Goal: Transaction & Acquisition: Purchase product/service

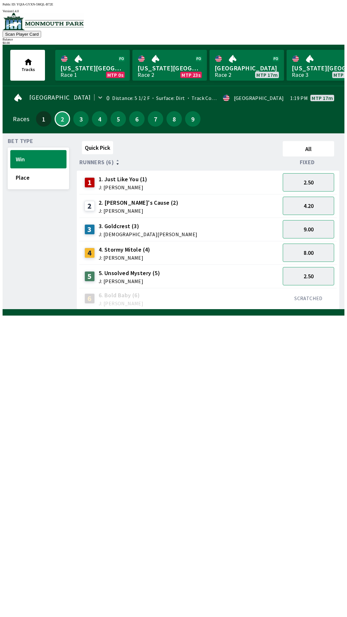
click at [210, 67] on link "[GEOGRAPHIC_DATA] Race 2 MTP 17m" at bounding box center [247, 65] width 75 height 31
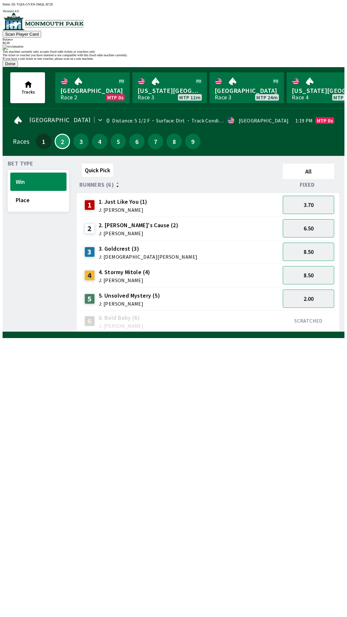
click at [18, 67] on button "Done" at bounding box center [10, 63] width 15 height 7
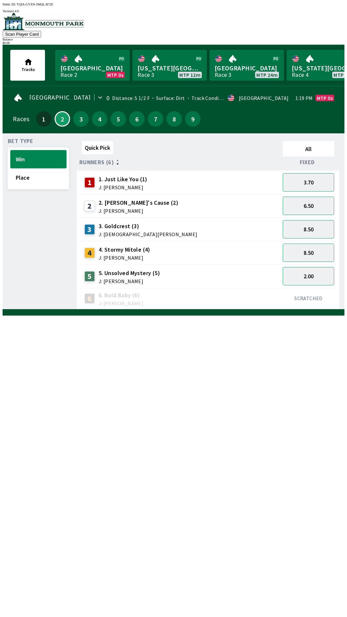
click at [43, 29] on img at bounding box center [43, 21] width 81 height 17
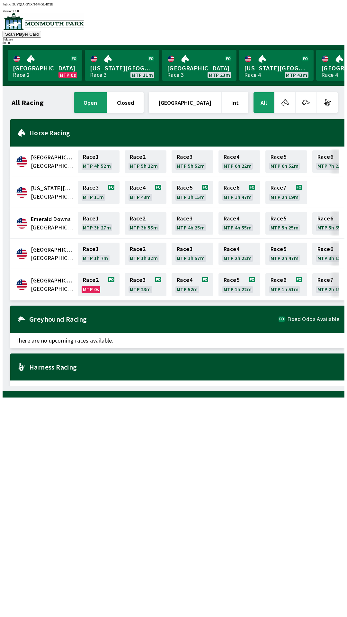
click at [312, 41] on div "$ 0.00" at bounding box center [174, 43] width 342 height 4
click at [32, 30] on img at bounding box center [43, 21] width 81 height 17
click at [16, 31] on div at bounding box center [174, 22] width 342 height 18
click at [330, 317] on span "Fixed Odds Available" at bounding box center [313, 319] width 52 height 5
click at [312, 324] on div "Greyhound Racing Fixed Odds Available" at bounding box center [177, 319] width 334 height 27
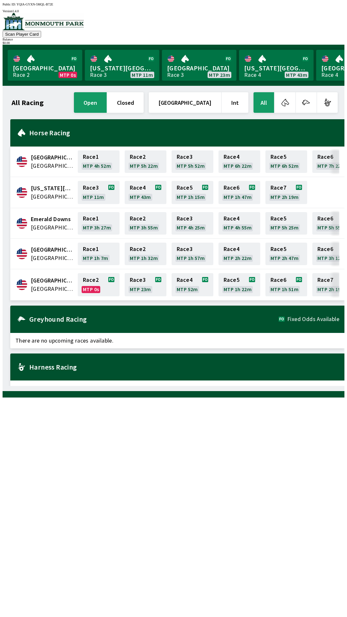
click at [329, 86] on div "All Racing open closed [GEOGRAPHIC_DATA] Int All [GEOGRAPHIC_DATA] [GEOGRAPHIC_…" at bounding box center [174, 238] width 342 height 305
click at [316, 41] on div "$ 0.00" at bounding box center [174, 43] width 342 height 4
click at [131, 326] on div "Greyhound Racing Fixed Odds Available" at bounding box center [177, 319] width 334 height 27
click at [47, 290] on div "[GEOGRAPHIC_DATA] United States Race 2 MTP 0s Race 3 MTP 23m Race 4 MTP 52m Rac…" at bounding box center [177, 284] width 334 height 31
click at [88, 283] on link "Race 2 MTP 0s" at bounding box center [99, 284] width 42 height 23
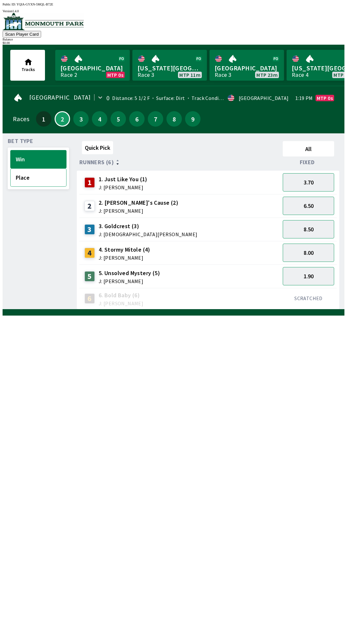
click at [34, 176] on button "Place" at bounding box center [38, 177] width 56 height 18
click at [32, 156] on button "Win" at bounding box center [38, 159] width 56 height 18
click at [121, 185] on span "J: [PERSON_NAME]" at bounding box center [123, 187] width 49 height 5
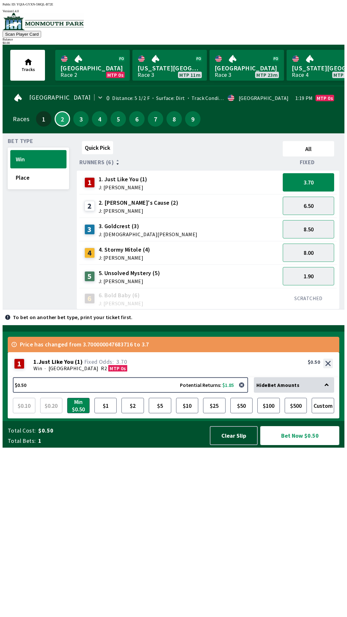
click at [301, 445] on button "Bet Now $0.50" at bounding box center [299, 435] width 79 height 19
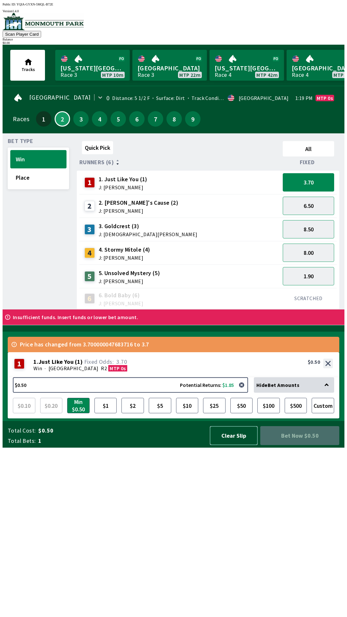
click at [233, 445] on button "Clear Slip" at bounding box center [234, 435] width 48 height 19
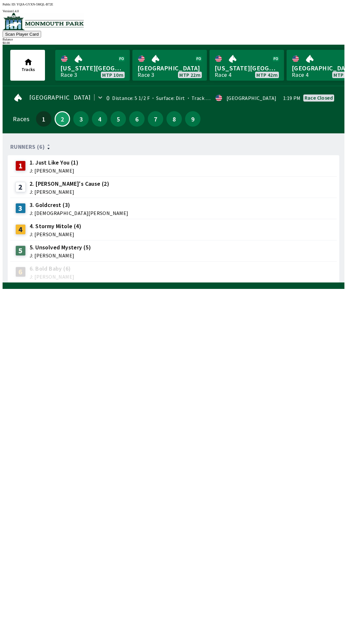
click at [320, 41] on div "$ 0.00" at bounding box center [174, 43] width 342 height 4
click at [51, 189] on span "J: [PERSON_NAME]" at bounding box center [70, 191] width 80 height 5
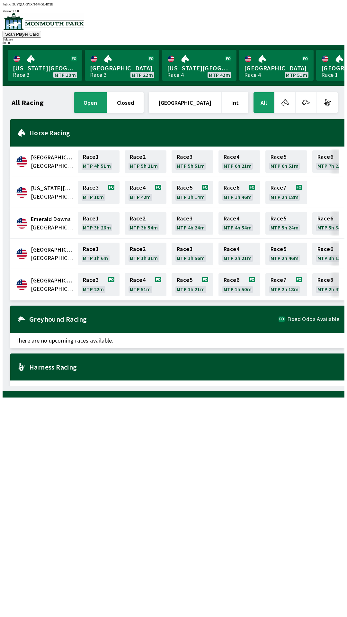
click at [283, 106] on button "button" at bounding box center [285, 102] width 21 height 21
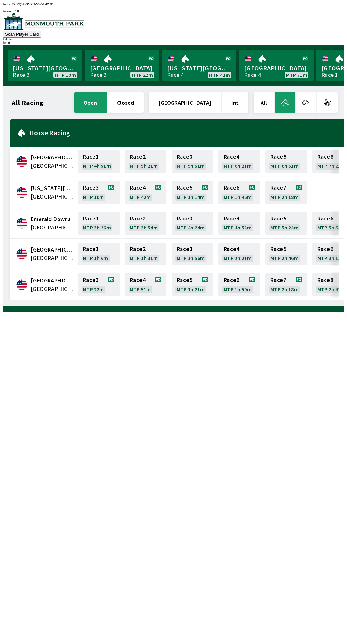
click at [325, 41] on div "$ 0.00" at bounding box center [174, 43] width 342 height 4
click at [68, 25] on img at bounding box center [43, 21] width 81 height 17
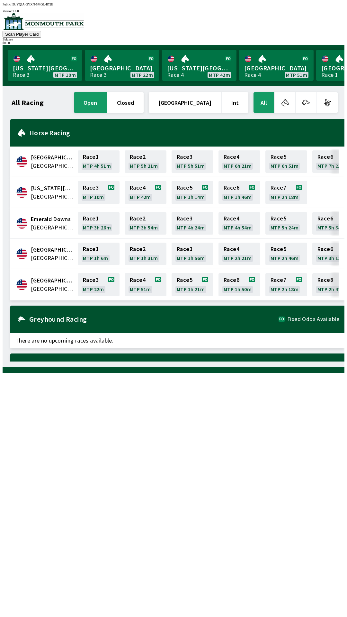
click at [68, 25] on img at bounding box center [43, 21] width 81 height 17
click at [65, 17] on div at bounding box center [174, 22] width 342 height 18
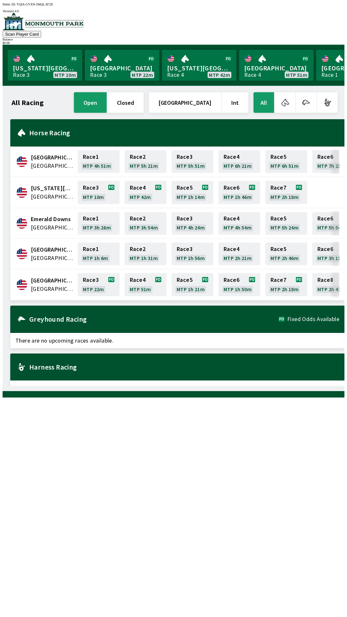
click at [195, 386] on div "All Racing open closed [GEOGRAPHIC_DATA] Int All [GEOGRAPHIC_DATA] [GEOGRAPHIC_…" at bounding box center [176, 238] width 337 height 295
click at [205, 386] on div "All Racing open closed [GEOGRAPHIC_DATA] Int All [GEOGRAPHIC_DATA] [GEOGRAPHIC_…" at bounding box center [176, 238] width 337 height 295
click at [324, 41] on div "$ 0.00" at bounding box center [174, 43] width 342 height 4
click at [316, 41] on div "$ 0.00" at bounding box center [174, 43] width 342 height 4
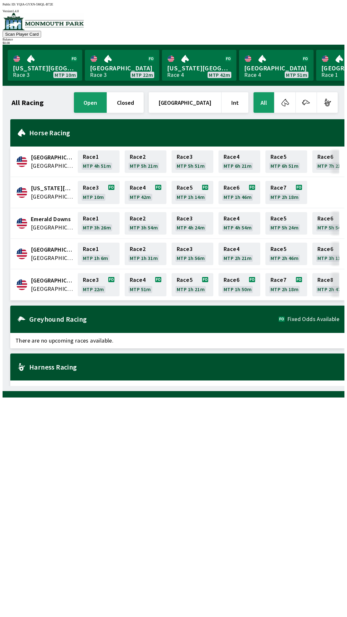
click at [316, 41] on div "$ 0.00" at bounding box center [174, 43] width 342 height 4
click at [160, 367] on div "Harness Racing" at bounding box center [177, 367] width 334 height 27
click at [156, 312] on div "Greyhound Racing Fixed Odds Available" at bounding box center [177, 319] width 334 height 27
click at [146, 306] on div "Greyhound Racing Fixed Odds Available" at bounding box center [177, 319] width 334 height 27
click at [144, 273] on link "Race 4 MTP 50m" at bounding box center [146, 284] width 42 height 23
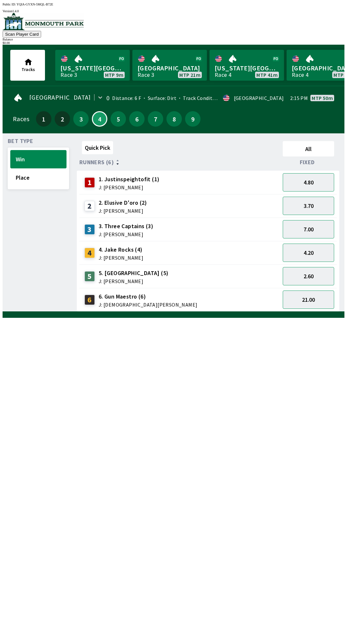
click at [317, 41] on div "$ 0.00" at bounding box center [174, 43] width 342 height 4
click at [318, 41] on div "$ 0.00" at bounding box center [174, 43] width 342 height 4
click at [317, 41] on div "$ 0.00" at bounding box center [174, 43] width 342 height 4
click at [318, 41] on div "$ 0.00" at bounding box center [174, 43] width 342 height 4
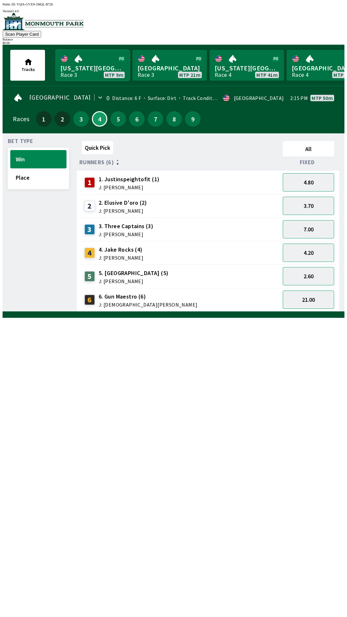
click at [91, 70] on link "[US_STATE] Park Race 3 MTP 9m" at bounding box center [92, 65] width 75 height 31
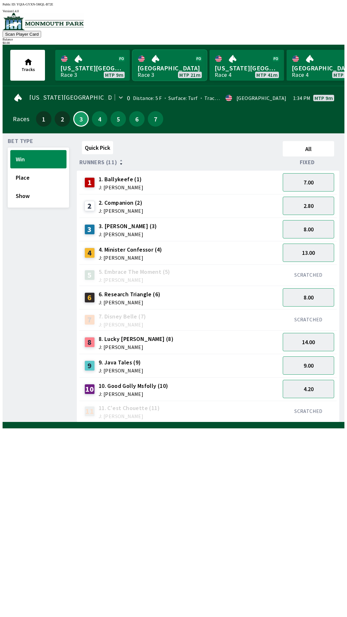
click at [172, 68] on link "[GEOGRAPHIC_DATA] Race 3 MTP 21m" at bounding box center [169, 65] width 75 height 31
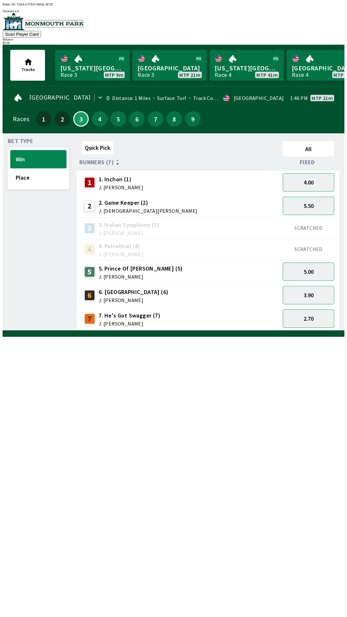
click at [111, 185] on span "J: [PERSON_NAME]" at bounding box center [121, 187] width 45 height 5
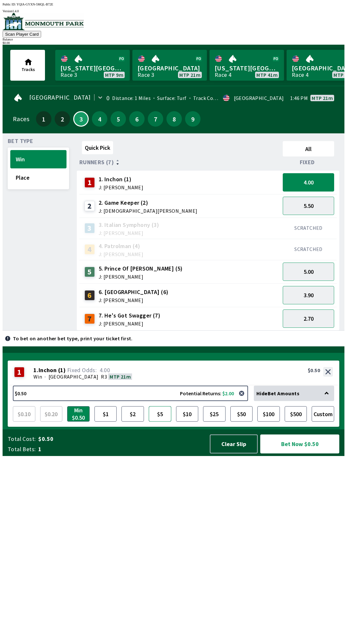
click at [159, 422] on button "$5" at bounding box center [160, 413] width 23 height 15
click at [294, 454] on button "Bet Now $5.00" at bounding box center [299, 444] width 79 height 19
click at [267, 454] on button "Bet Now $5.00" at bounding box center [299, 444] width 79 height 19
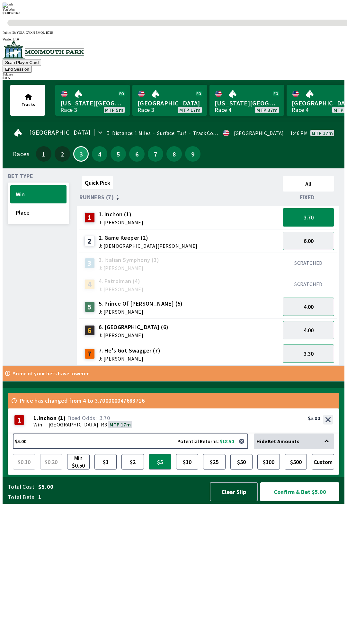
click at [127, 366] on div "Quick Pick All Runners (7) Fixed 1 1. Inchon (1) J: [PERSON_NAME] 3.70 2 2. Gam…" at bounding box center [211, 270] width 268 height 192
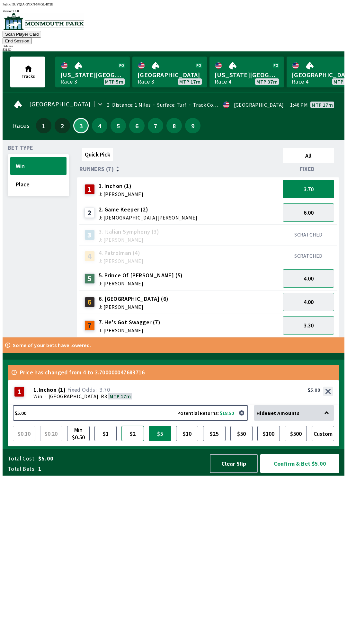
click at [133, 441] on button "$2" at bounding box center [133, 433] width 23 height 15
click at [315, 316] on button "3.30" at bounding box center [308, 325] width 51 height 18
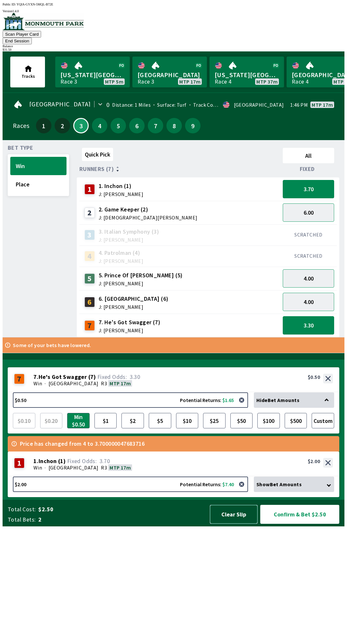
click at [229, 524] on button "Clear Slip" at bounding box center [234, 514] width 48 height 19
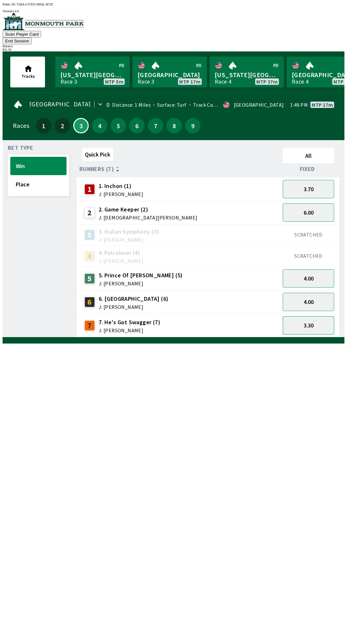
click at [317, 317] on button "3.30" at bounding box center [308, 325] width 51 height 18
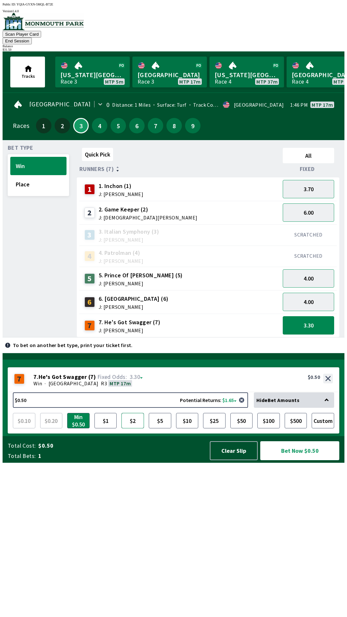
click at [130, 429] on button "$2" at bounding box center [133, 420] width 23 height 15
click at [292, 460] on button "Bet Now $2.00" at bounding box center [299, 450] width 79 height 19
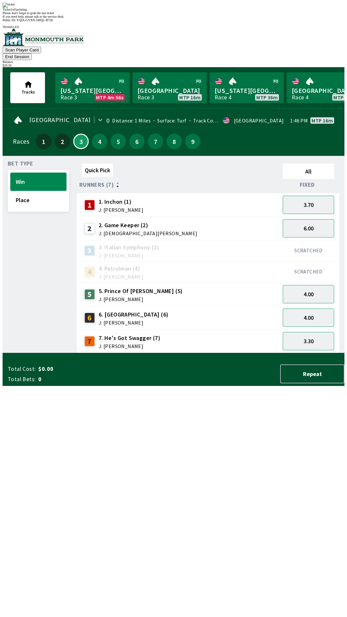
click at [77, 353] on div "Quick Pick All Runners (7) Fixed 1 1. Inchon (1) J: [PERSON_NAME] 3.70 2 2. Gam…" at bounding box center [211, 257] width 268 height 192
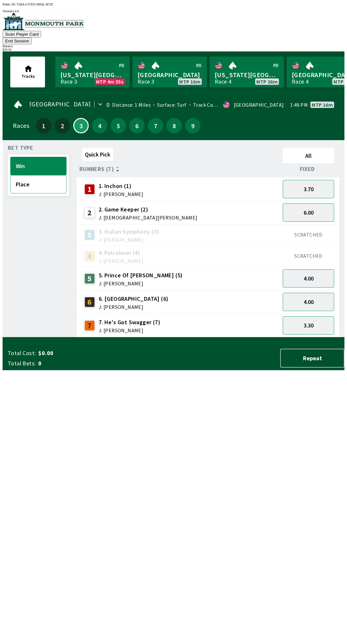
click at [42, 182] on button "Place" at bounding box center [38, 184] width 56 height 18
click at [321, 183] on button "1.85" at bounding box center [308, 189] width 51 height 18
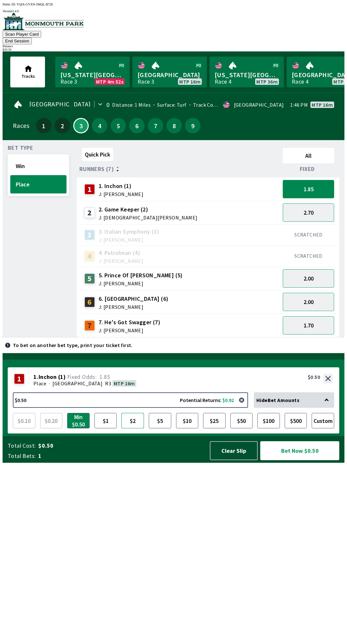
click at [128, 429] on button "$2" at bounding box center [133, 420] width 23 height 15
click at [286, 460] on button "Bet Now $2.00" at bounding box center [299, 450] width 79 height 19
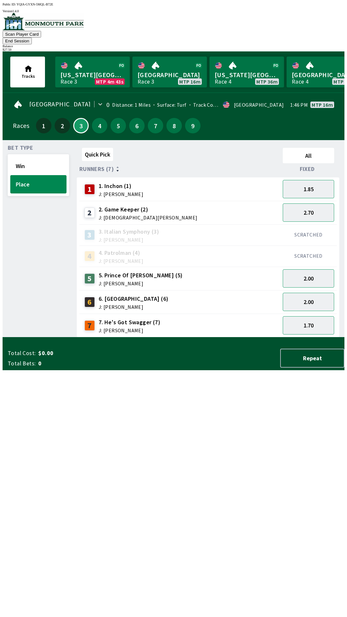
click at [144, 338] on div "Quick Pick All Runners (7) Fixed 1 1. Inchon (1) J: [PERSON_NAME] 1.85 2 2. Gam…" at bounding box center [211, 241] width 268 height 192
click at [32, 38] on button "End Session" at bounding box center [17, 41] width 29 height 7
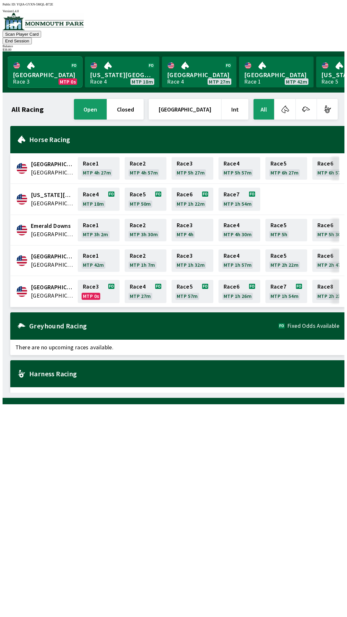
click at [32, 57] on link "Monmouth Park Race 3 MTP 0s" at bounding box center [45, 72] width 75 height 31
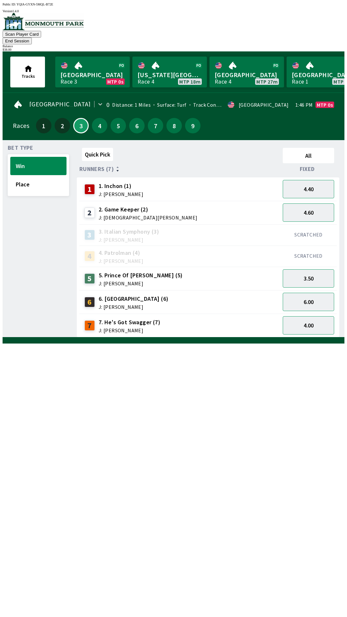
click at [94, 123] on div "4" at bounding box center [99, 125] width 15 height 15
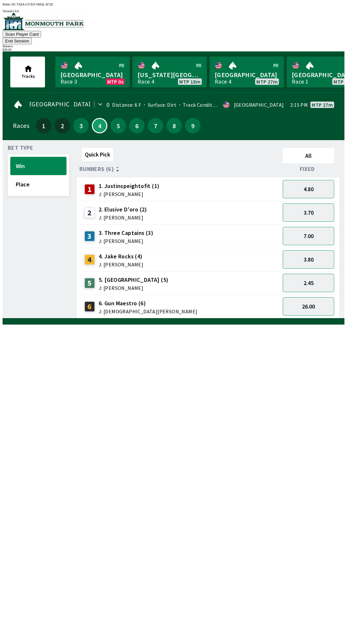
click at [32, 38] on button "End Session" at bounding box center [17, 41] width 29 height 7
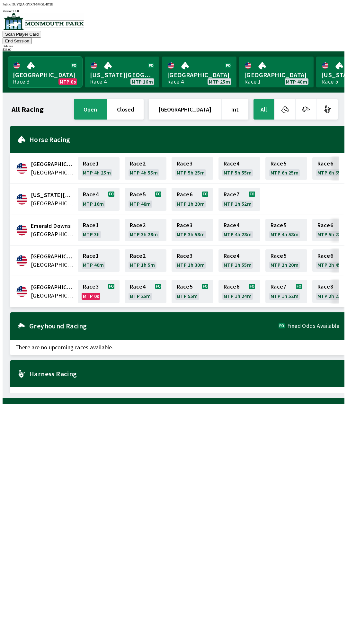
click at [41, 60] on link "Monmouth Park Race 3 MTP 0s" at bounding box center [45, 72] width 75 height 31
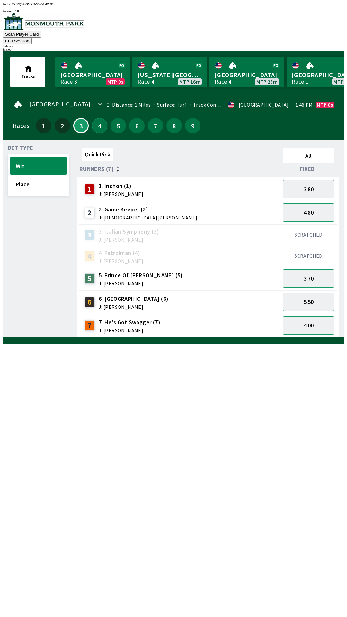
click at [96, 118] on button "4" at bounding box center [99, 125] width 15 height 15
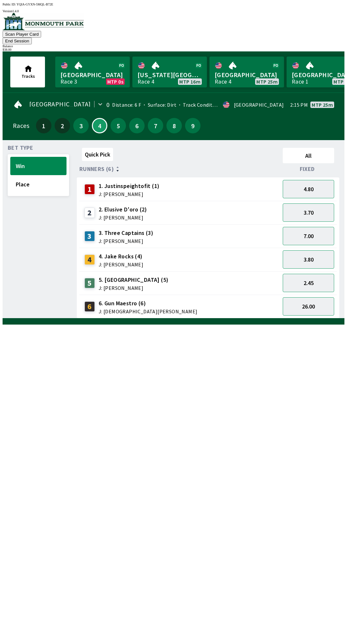
click at [130, 192] on span "J: [PERSON_NAME]" at bounding box center [129, 194] width 61 height 5
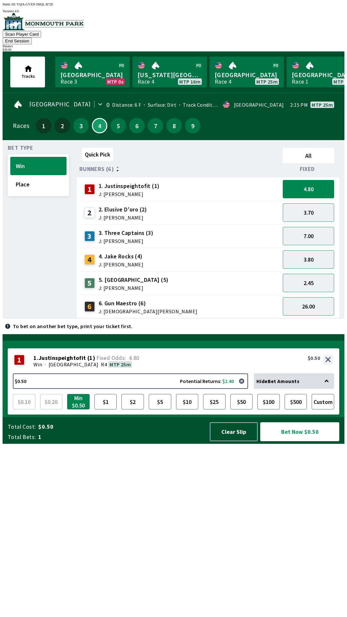
click at [121, 229] on span "3. Three Captains (3)" at bounding box center [126, 233] width 55 height 8
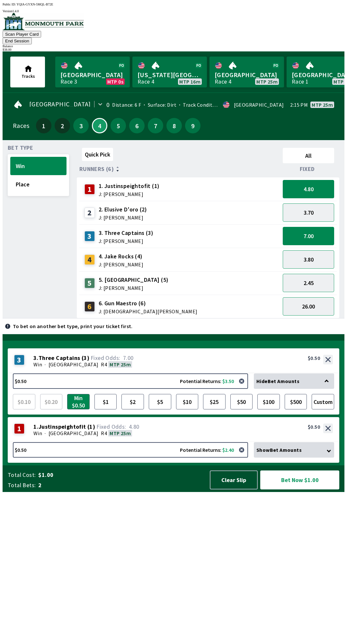
click at [126, 286] on span "J: [PERSON_NAME]" at bounding box center [134, 288] width 70 height 5
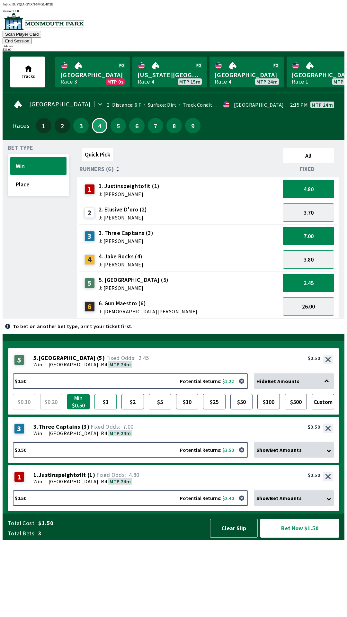
click at [103, 410] on button "$1" at bounding box center [106, 401] width 23 height 15
click at [135, 410] on button "$2" at bounding box center [133, 401] width 23 height 15
click at [291, 538] on button "Bet Now $3.00" at bounding box center [299, 528] width 79 height 19
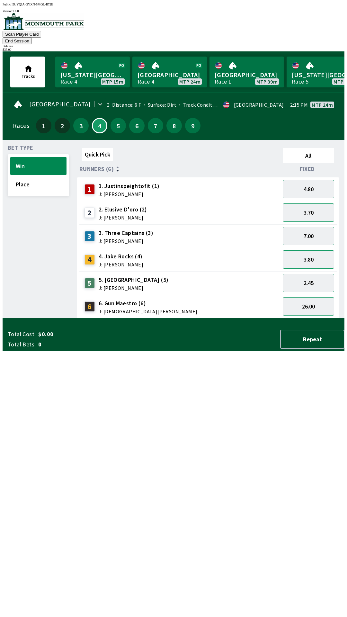
click at [123, 192] on span "J: [PERSON_NAME]" at bounding box center [129, 194] width 61 height 5
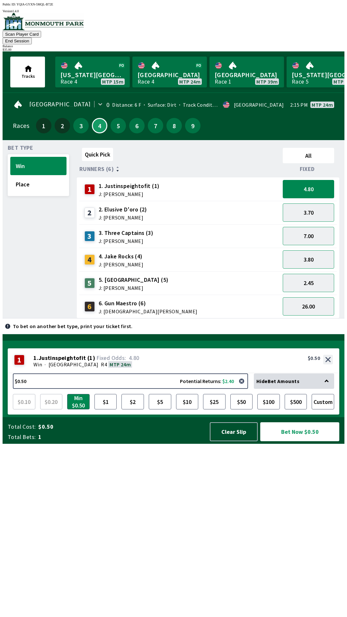
click at [127, 229] on span "3. Three Captains (3)" at bounding box center [126, 233] width 55 height 8
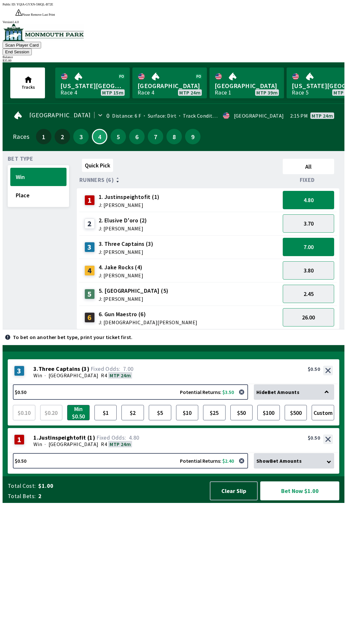
click at [126, 287] on span "5. [GEOGRAPHIC_DATA] (5)" at bounding box center [134, 291] width 70 height 8
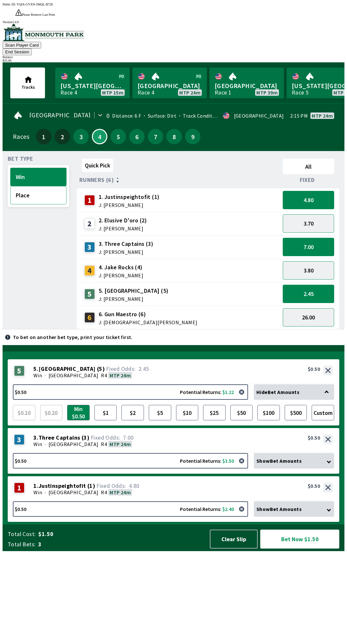
click at [32, 186] on button "Place" at bounding box center [38, 195] width 56 height 18
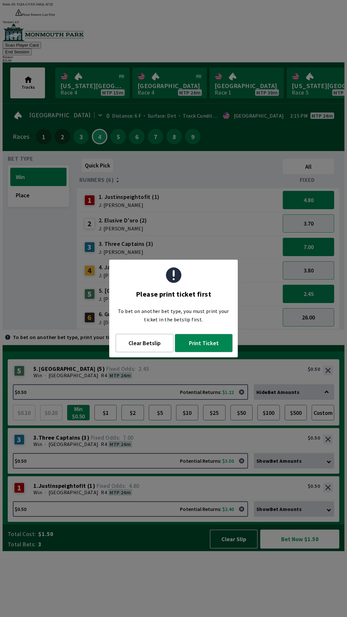
click at [131, 421] on button "$2" at bounding box center [133, 412] width 23 height 15
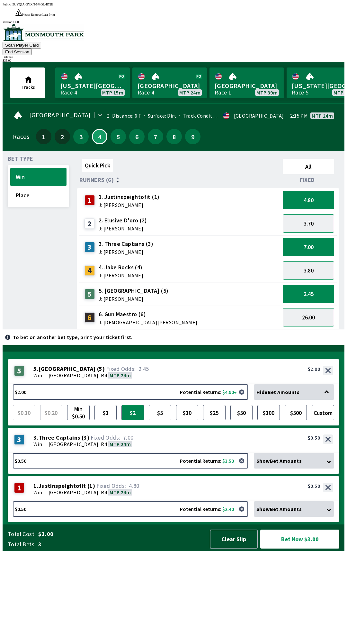
click at [304, 549] on button "Bet Now $3.00" at bounding box center [299, 539] width 79 height 19
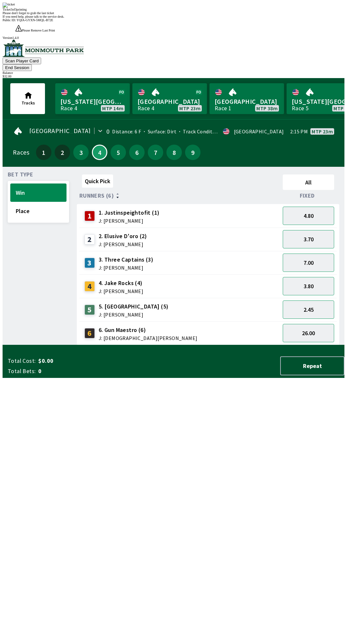
click at [296, 345] on div "Quick Pick All Runners (6) Fixed 1 1. Justinspeightofit (1) J: [PERSON_NAME] 4.…" at bounding box center [211, 258] width 268 height 173
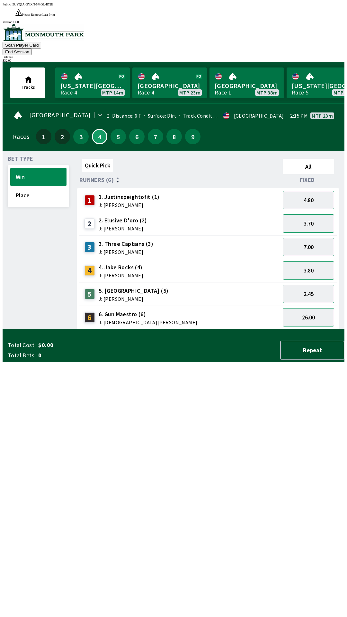
click at [32, 49] on button "End Session" at bounding box center [17, 52] width 29 height 7
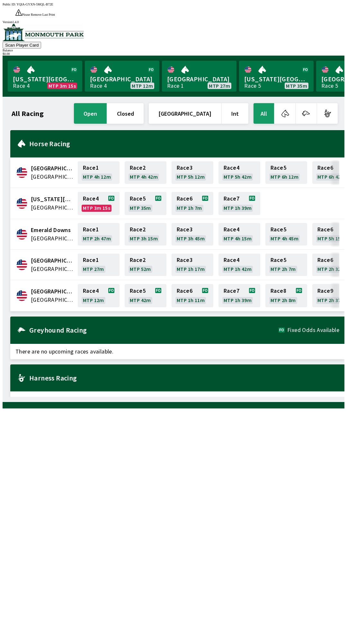
click at [172, 397] on div "All Racing open closed [GEOGRAPHIC_DATA] Int All [GEOGRAPHIC_DATA] [GEOGRAPHIC_…" at bounding box center [176, 249] width 337 height 295
click at [192, 397] on div "All Racing open closed [GEOGRAPHIC_DATA] Int All [GEOGRAPHIC_DATA] [GEOGRAPHIC_…" at bounding box center [176, 249] width 337 height 295
click at [191, 397] on div "All Racing open closed [GEOGRAPHIC_DATA] Int All [GEOGRAPHIC_DATA] [GEOGRAPHIC_…" at bounding box center [176, 249] width 337 height 295
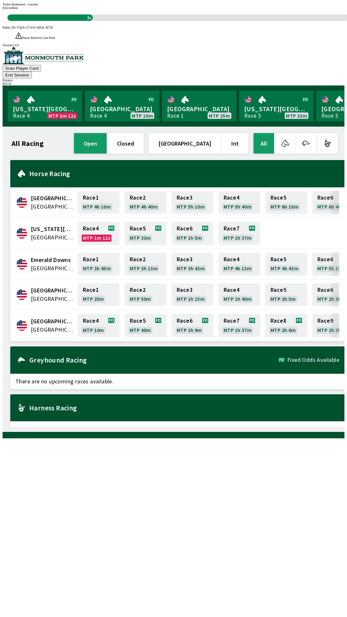
click at [32, 72] on button "End Session" at bounding box center [17, 75] width 29 height 7
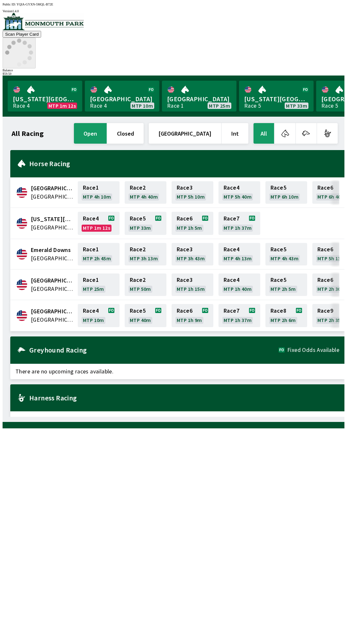
click at [33, 39] on icon at bounding box center [19, 53] width 28 height 28
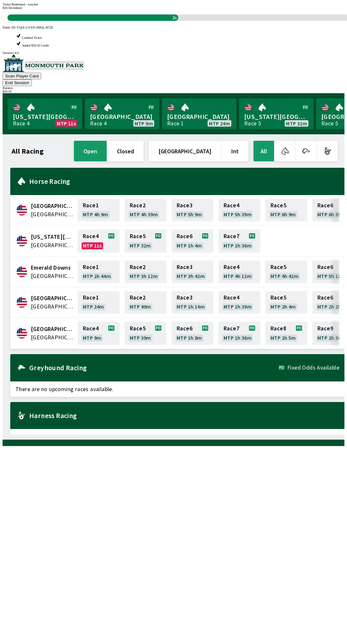
click at [133, 409] on div "All Racing open closed [GEOGRAPHIC_DATA] Int All [GEOGRAPHIC_DATA] [GEOGRAPHIC_…" at bounding box center [176, 287] width 337 height 295
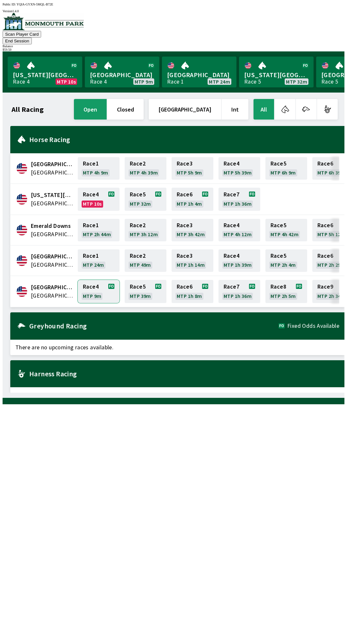
click at [90, 284] on link "Race 4 MTP 9m" at bounding box center [99, 291] width 42 height 23
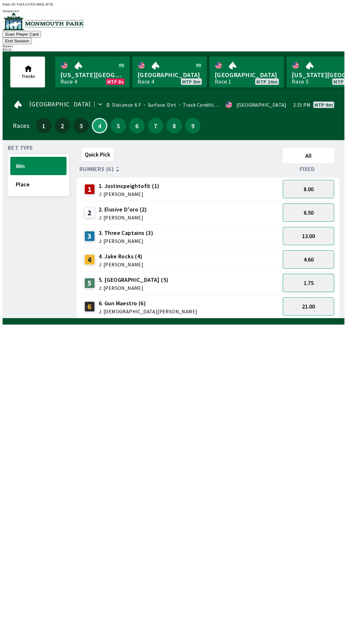
click at [313, 279] on button "1.75" at bounding box center [308, 283] width 51 height 18
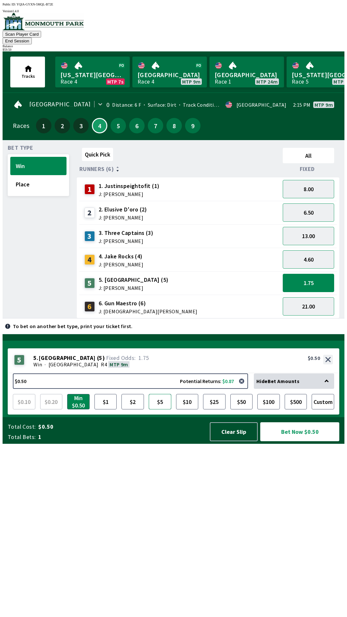
click at [159, 410] on button "$5" at bounding box center [160, 401] width 23 height 15
click at [291, 441] on button "Bet Now $5.00" at bounding box center [299, 431] width 79 height 19
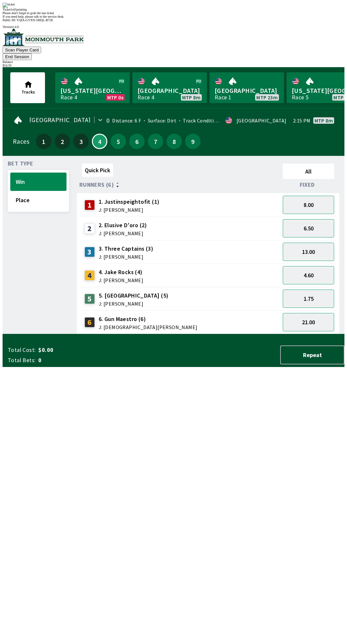
click at [152, 334] on div "Quick Pick All Runners (6) Fixed 1 1. Justinspeightofit (1) J: [PERSON_NAME] 8.…" at bounding box center [211, 247] width 268 height 173
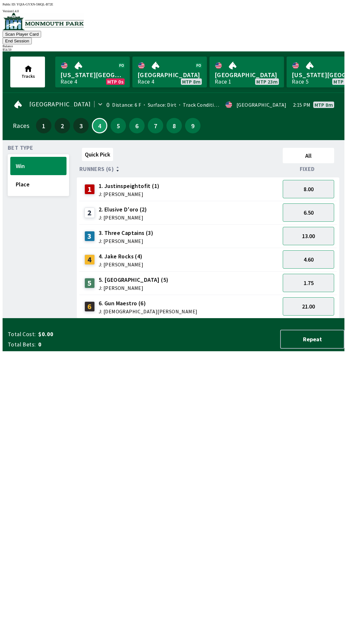
click at [32, 38] on button "End Session" at bounding box center [17, 41] width 29 height 7
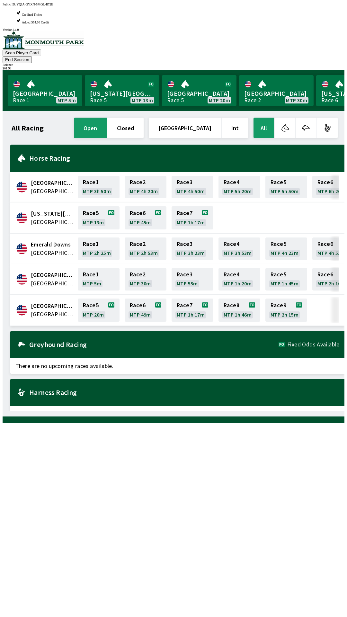
click at [126, 412] on div "All Racing open closed [GEOGRAPHIC_DATA] Int All [GEOGRAPHIC_DATA] [GEOGRAPHIC_…" at bounding box center [176, 263] width 337 height 295
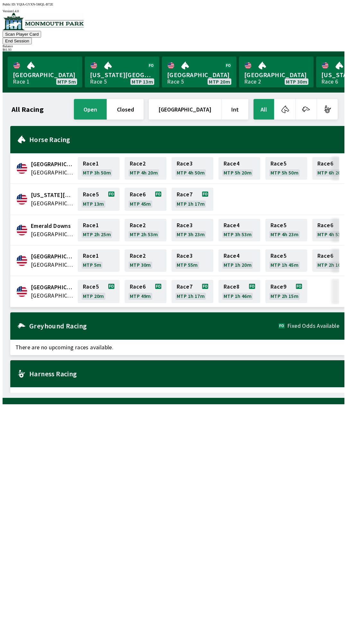
click at [32, 38] on button "End Session" at bounding box center [17, 41] width 29 height 7
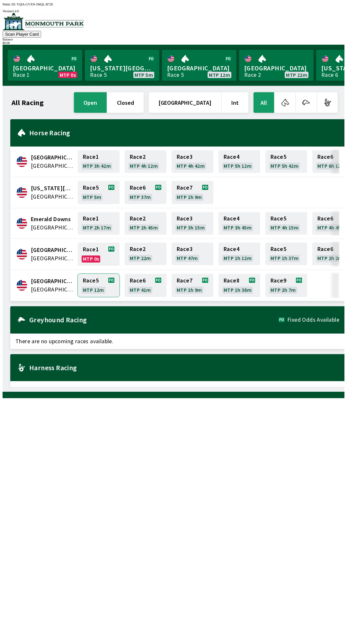
click at [91, 289] on link "Race 5 MTP 12m" at bounding box center [99, 285] width 42 height 23
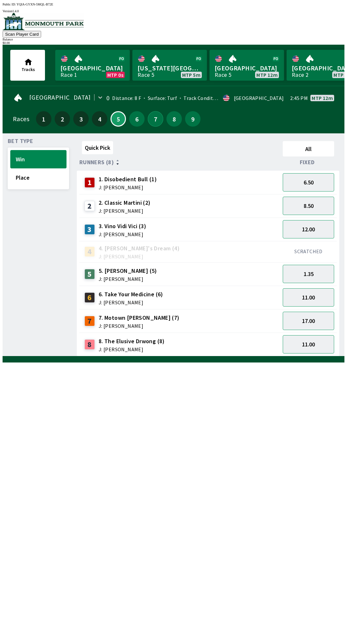
click at [150, 120] on button "7" at bounding box center [155, 118] width 15 height 15
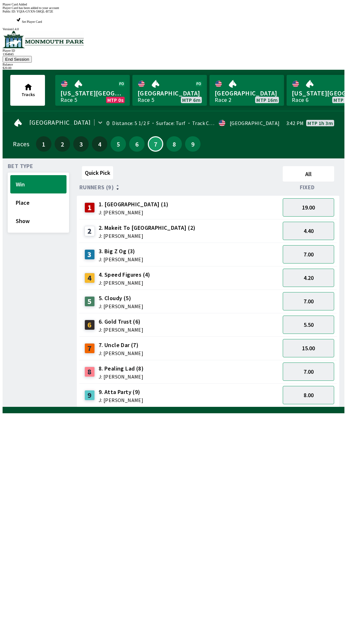
click at [235, 407] on div "Quick Pick All Runners (9) Fixed 1 1. Vamos Viejo (1) J: [PERSON_NAME] 19.00 2 …" at bounding box center [211, 286] width 268 height 244
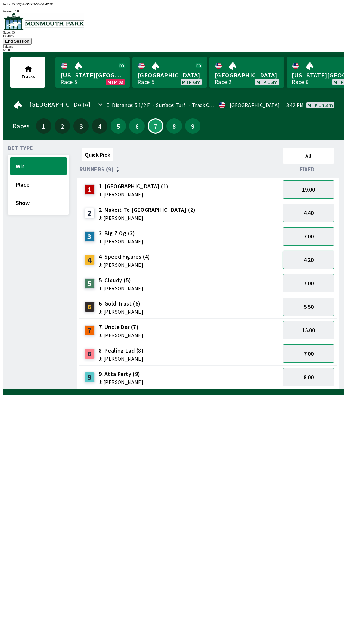
click at [314, 251] on button "4.20" at bounding box center [308, 260] width 51 height 18
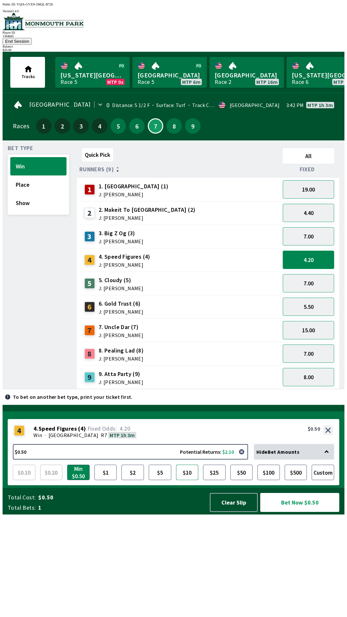
click at [186, 480] on button "$10" at bounding box center [187, 472] width 23 height 15
click at [302, 512] on button "Bet Now $10.00" at bounding box center [299, 502] width 79 height 19
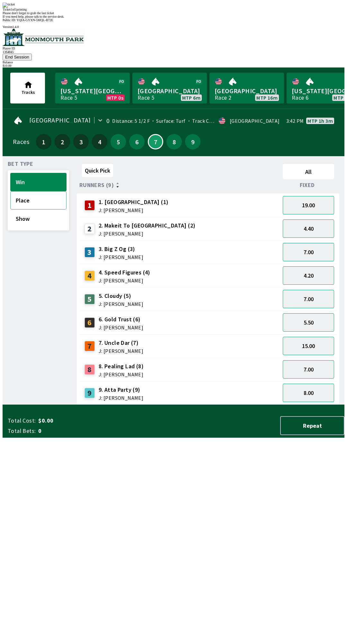
click at [24, 191] on button "Place" at bounding box center [38, 200] width 56 height 18
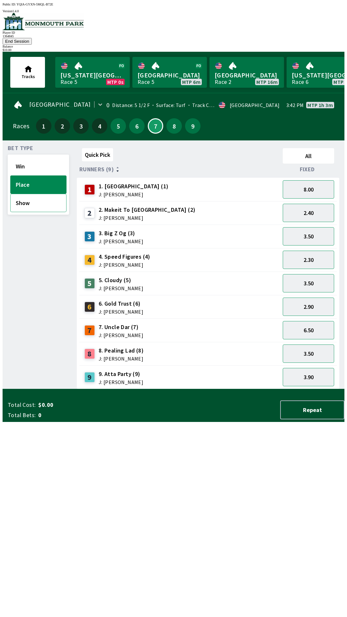
click at [28, 197] on button "Show" at bounding box center [38, 203] width 56 height 18
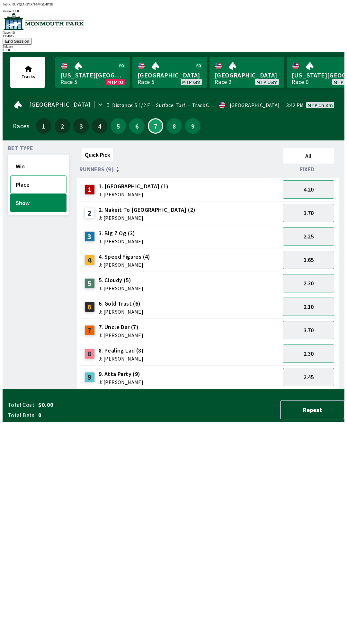
click at [22, 177] on button "Place" at bounding box center [38, 185] width 56 height 18
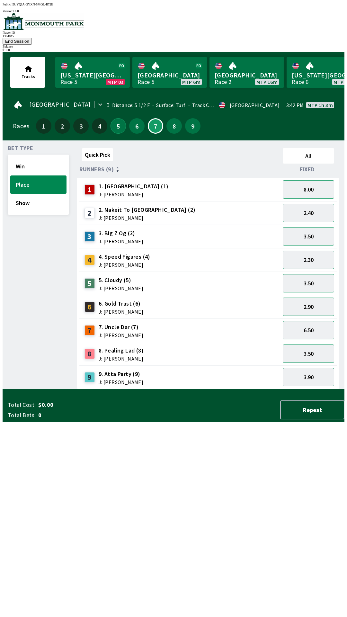
click at [115, 118] on button "5" at bounding box center [118, 125] width 15 height 15
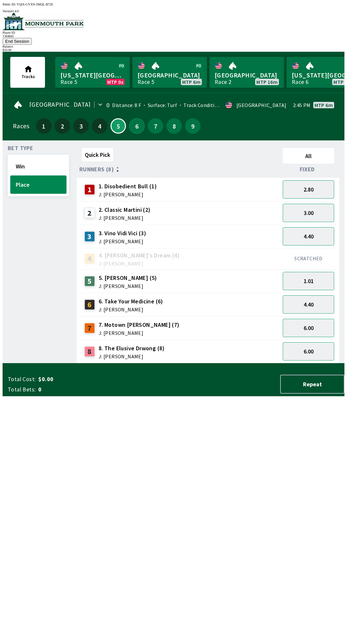
click at [133, 122] on button "6" at bounding box center [136, 125] width 15 height 15
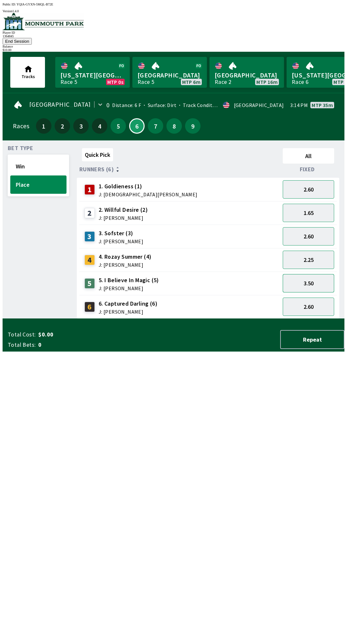
click at [316, 274] on button "3.50" at bounding box center [308, 283] width 51 height 18
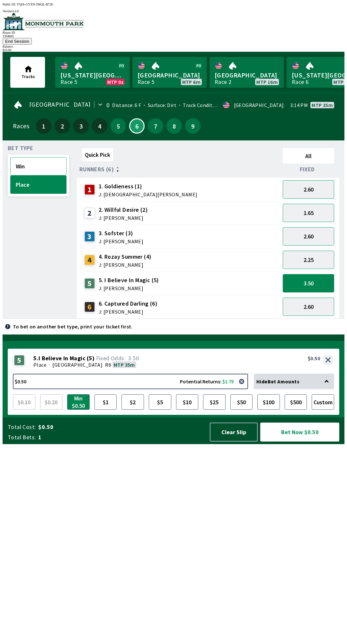
click at [26, 157] on button "Win" at bounding box center [38, 166] width 56 height 18
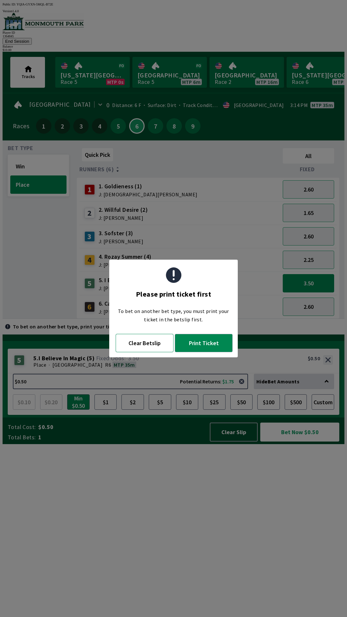
click at [146, 347] on button "Clear Betslip" at bounding box center [145, 343] width 58 height 18
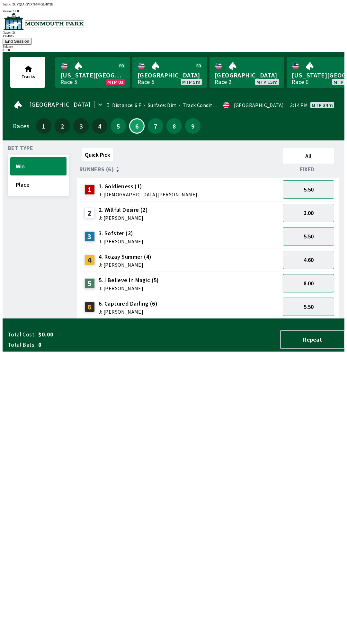
click at [315, 274] on button "8.00" at bounding box center [308, 283] width 51 height 18
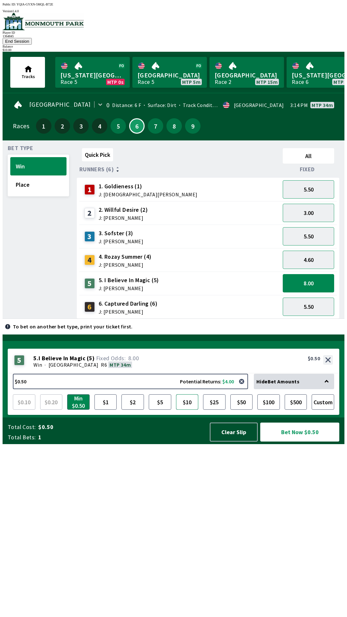
click at [187, 410] on button "$10" at bounding box center [187, 402] width 23 height 15
click at [302, 442] on button "Bet Now $10.00" at bounding box center [299, 432] width 79 height 19
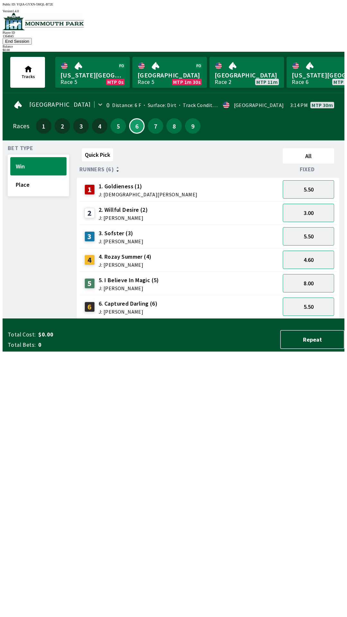
click at [308, 319] on div "Quick Pick All Runners (6) Fixed 1 1. Goldieness (1) J: [DEMOGRAPHIC_DATA][PERS…" at bounding box center [211, 232] width 268 height 173
click at [249, 319] on div "Quick Pick All Runners (6) Fixed 1 1. Goldieness (1) J: [DEMOGRAPHIC_DATA][PERS…" at bounding box center [211, 232] width 268 height 173
click at [234, 69] on link "[GEOGRAPHIC_DATA] Race 6 MTP 15m" at bounding box center [247, 72] width 75 height 31
click at [231, 65] on link "[GEOGRAPHIC_DATA] Race 6 MTP 15m" at bounding box center [247, 72] width 75 height 31
